Goal: Task Accomplishment & Management: Use online tool/utility

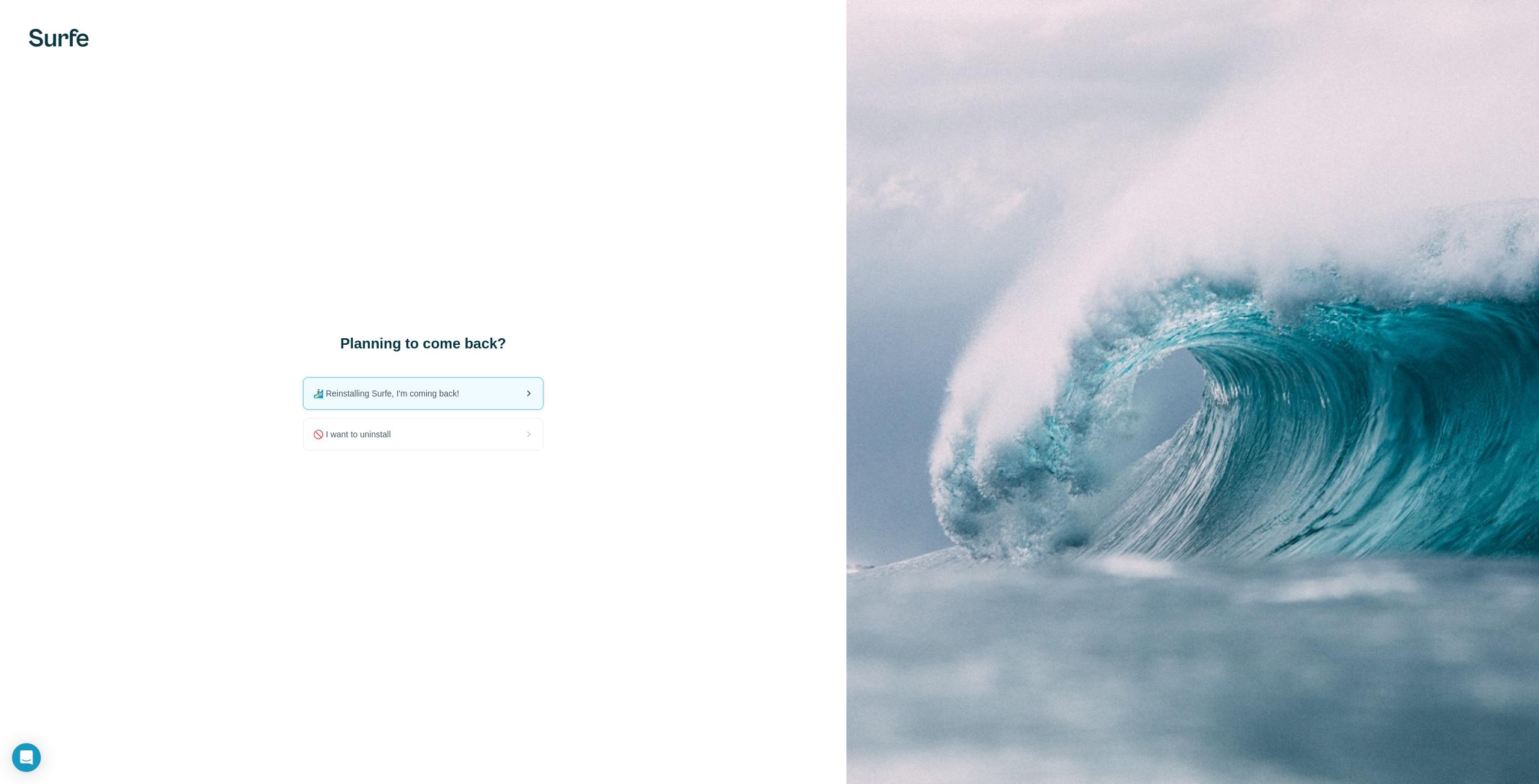
click at [469, 403] on div "🏄🏻‍♂️ Reinstalling Surfe, I'm coming back!" at bounding box center [423, 394] width 239 height 32
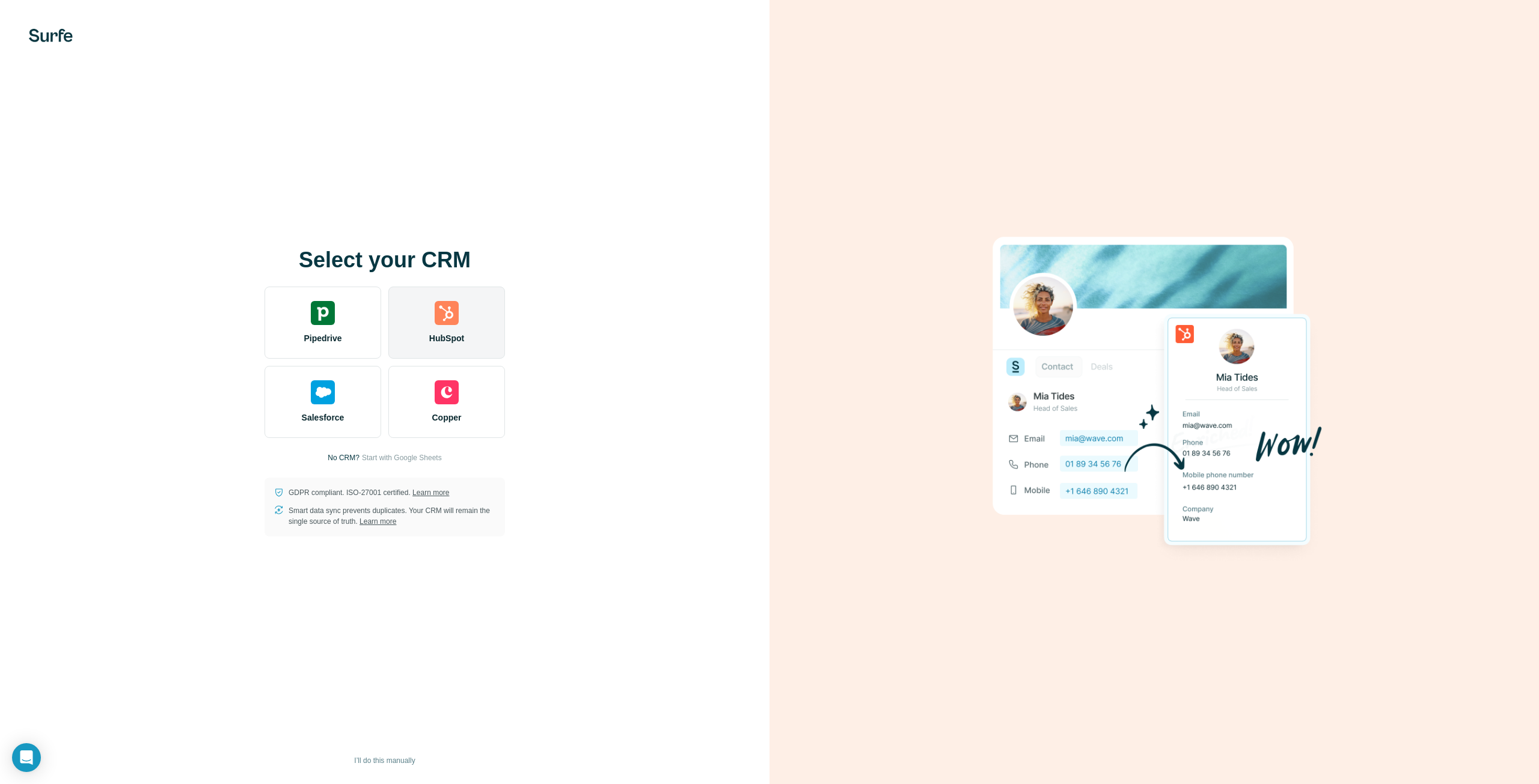
click at [457, 314] on img at bounding box center [447, 313] width 24 height 24
click at [463, 337] on span "HubSpot" at bounding box center [447, 338] width 35 height 12
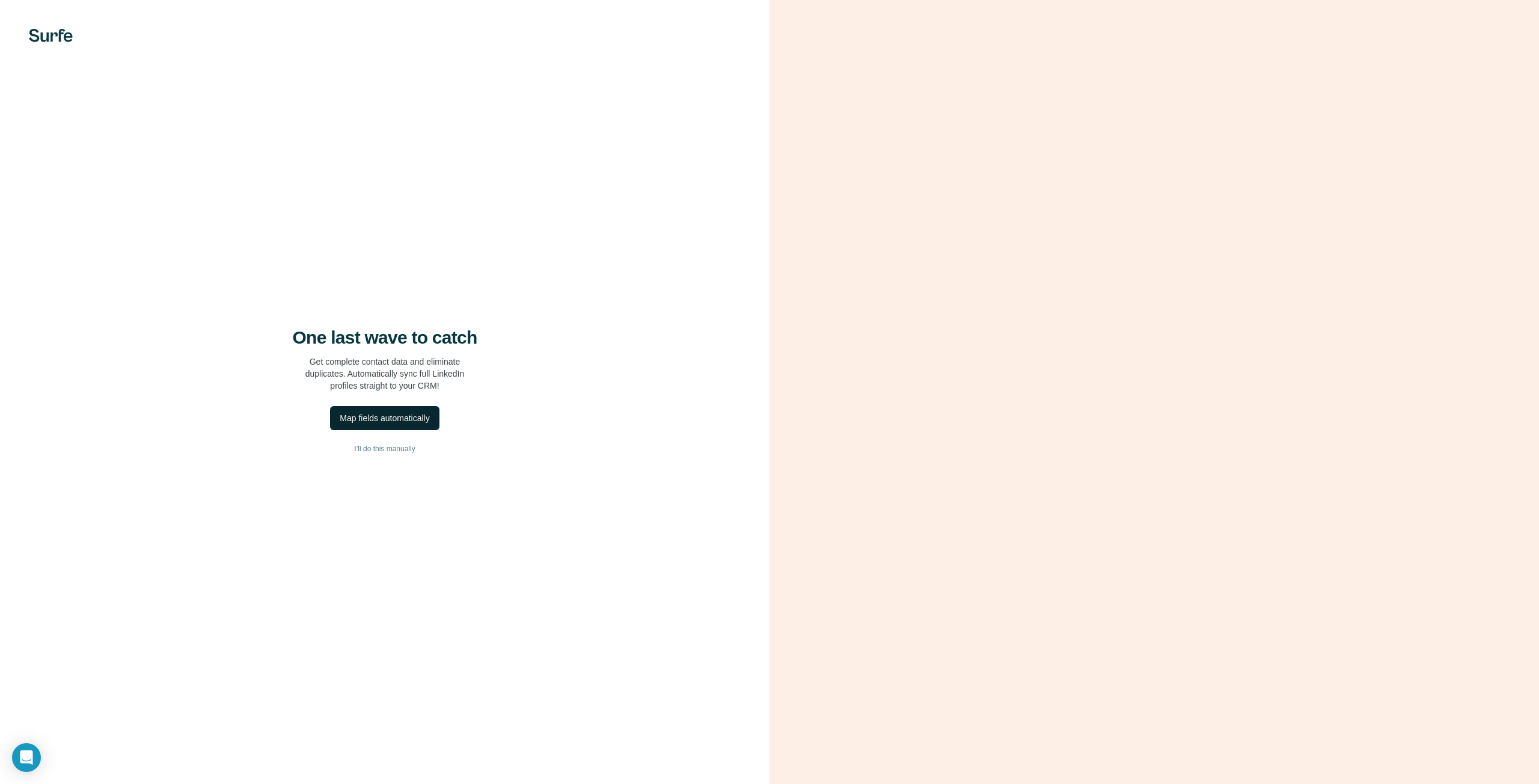
click at [408, 426] on button "Map fields automatically" at bounding box center [384, 418] width 109 height 24
click at [37, 36] on img at bounding box center [51, 36] width 44 height 13
